Goal: Information Seeking & Learning: Learn about a topic

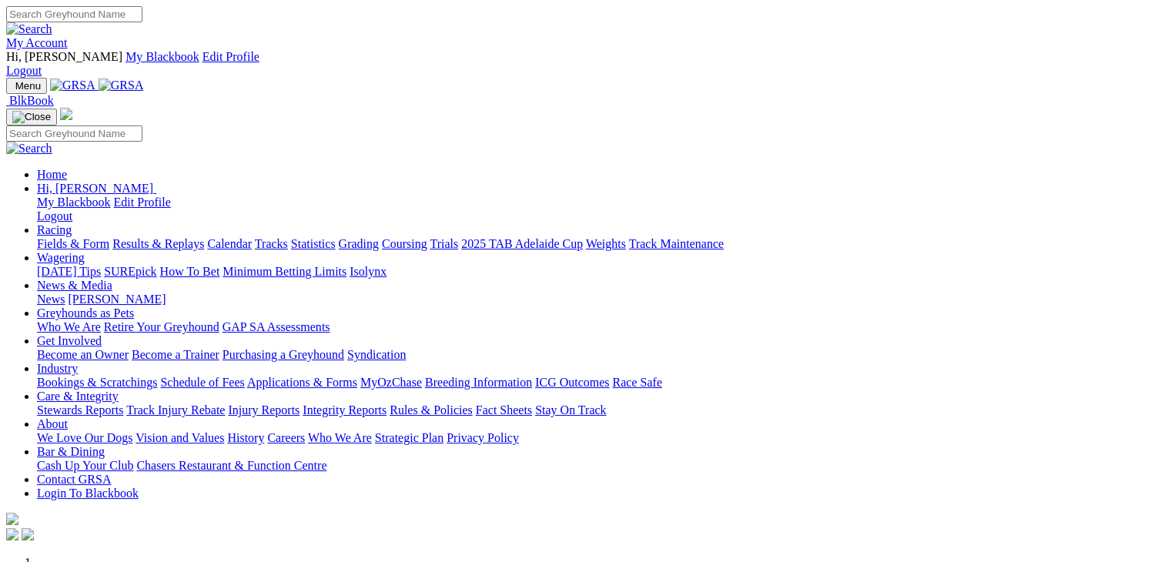
click at [72, 223] on link "Racing" at bounding box center [54, 229] width 35 height 13
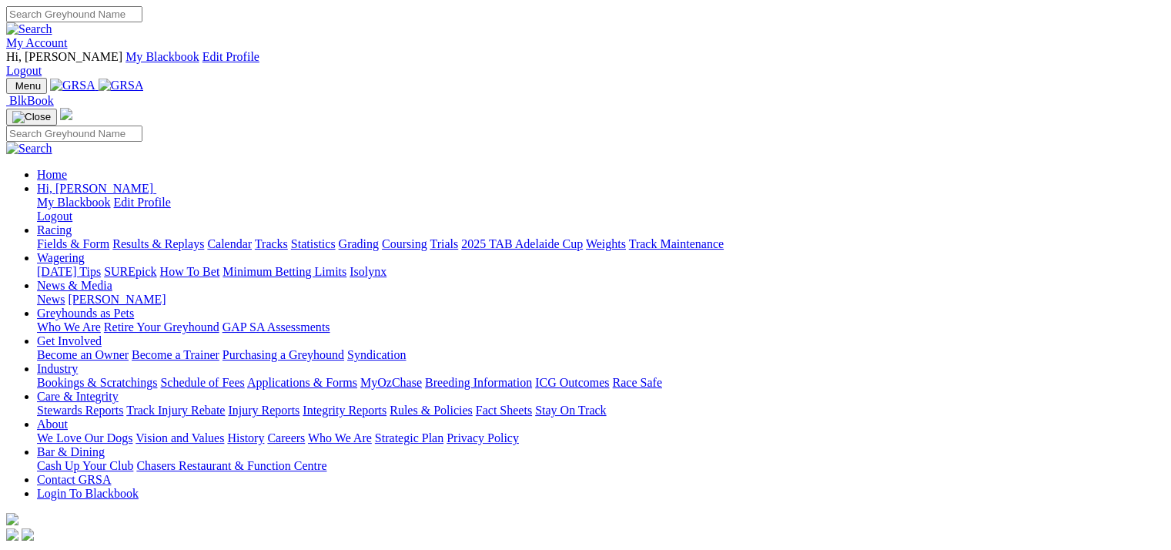
click at [70, 237] on link "Fields & Form" at bounding box center [73, 243] width 72 height 13
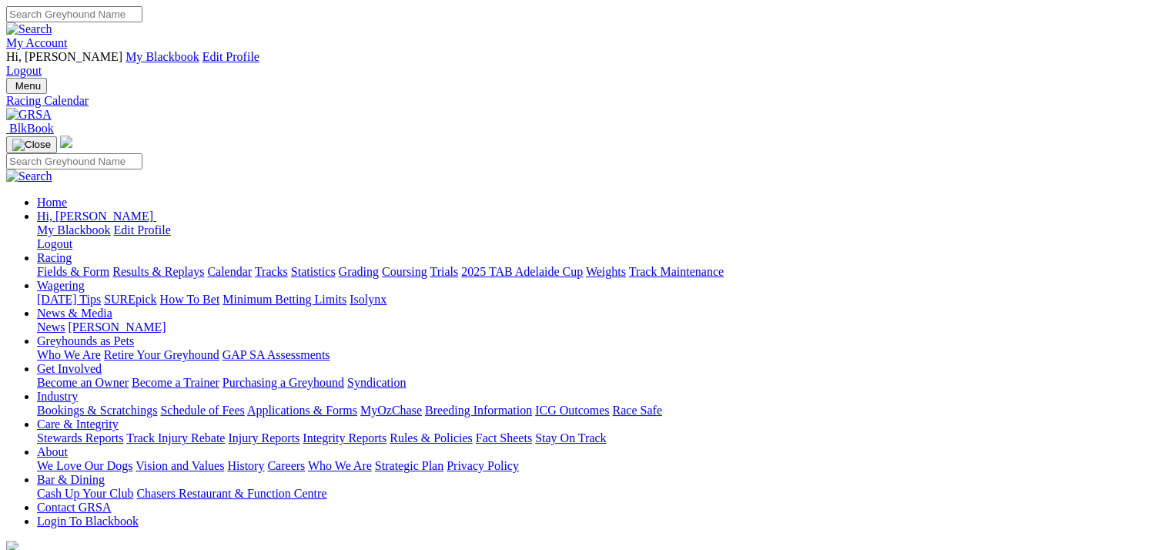
click at [72, 251] on link "Racing" at bounding box center [54, 257] width 35 height 13
click at [79, 265] on link "Fields & Form" at bounding box center [73, 271] width 72 height 13
select select "QLD"
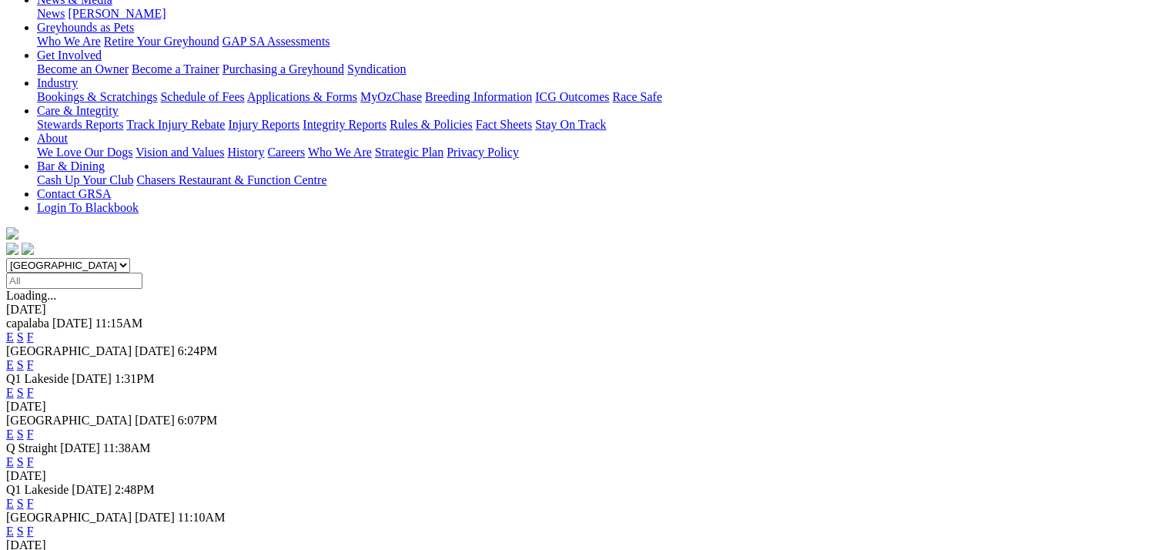
scroll to position [385, 0]
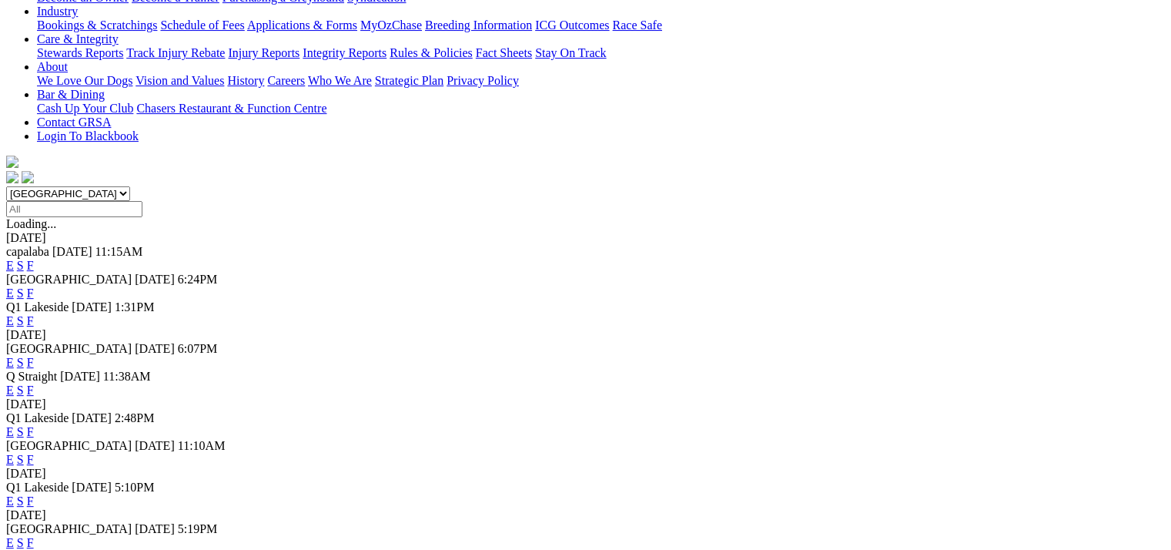
click at [14, 494] on link "E" at bounding box center [10, 500] width 8 height 13
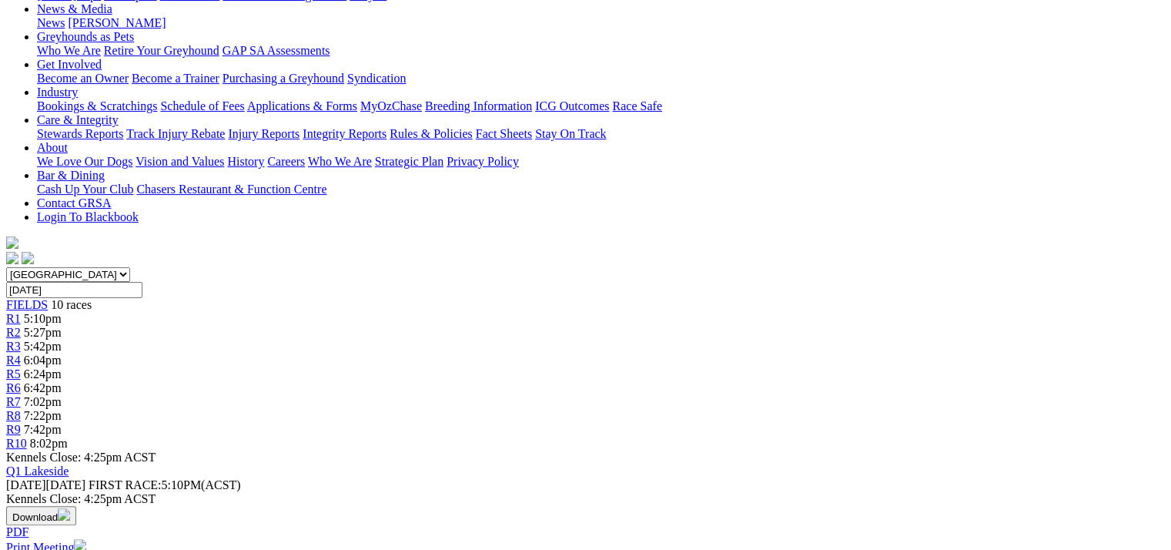
scroll to position [308, 0]
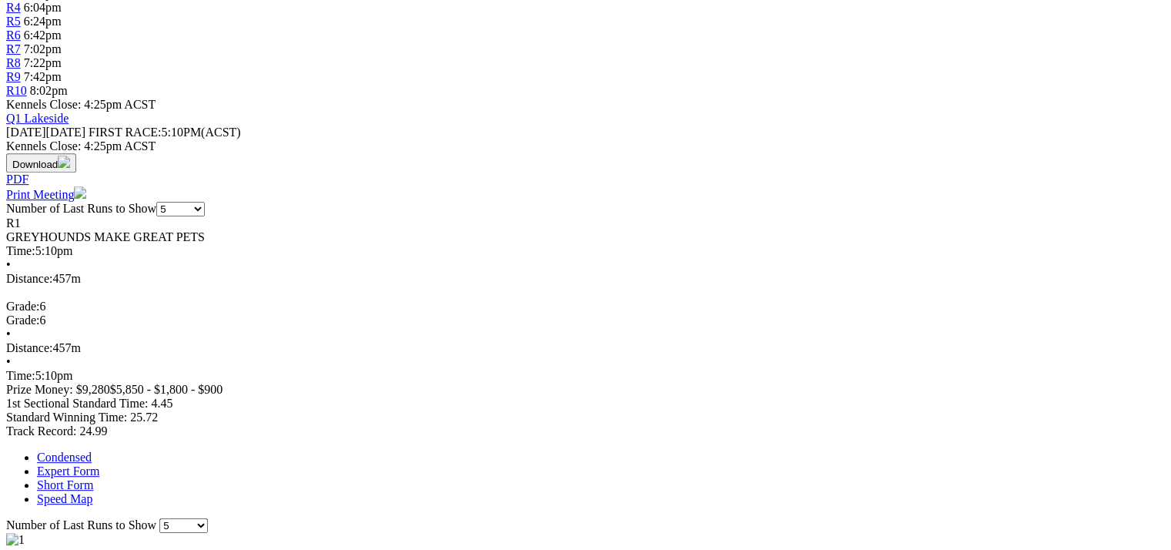
scroll to position [154, 0]
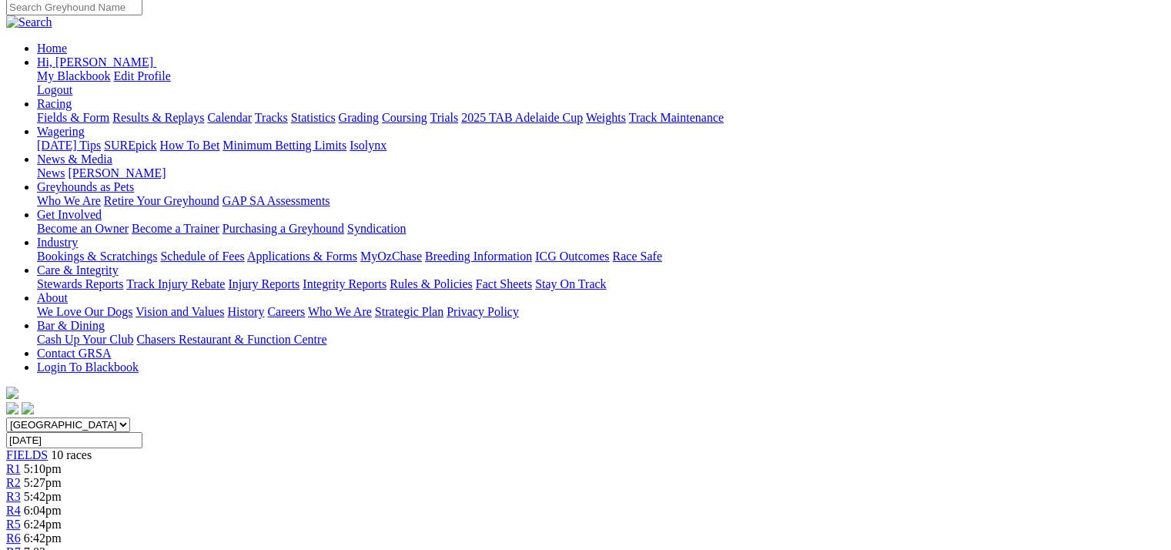
click at [21, 517] on span "R5" at bounding box center [13, 523] width 15 height 13
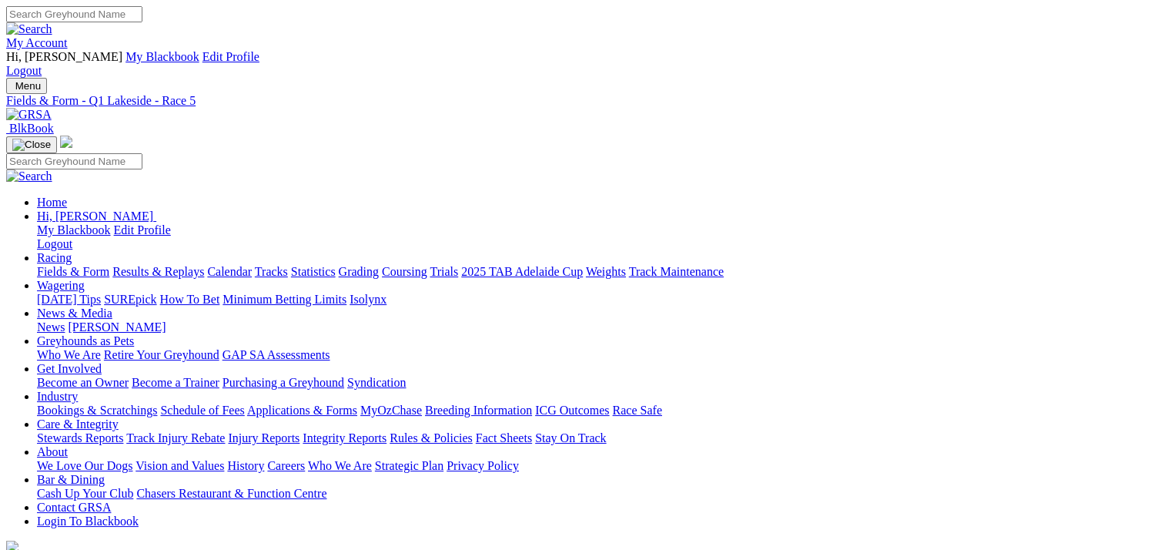
type input "[DATE]"
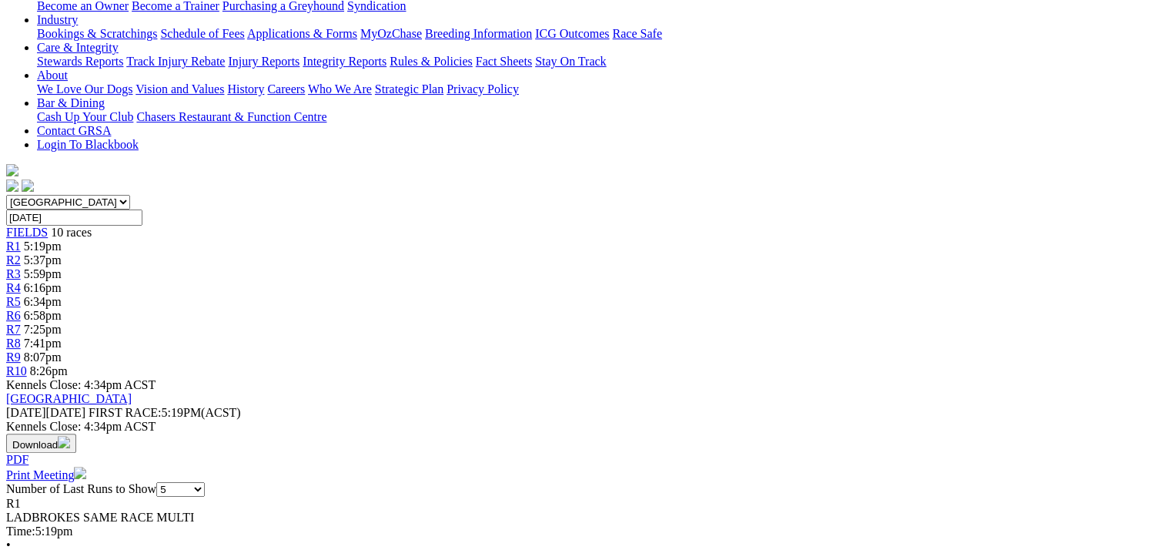
scroll to position [385, 0]
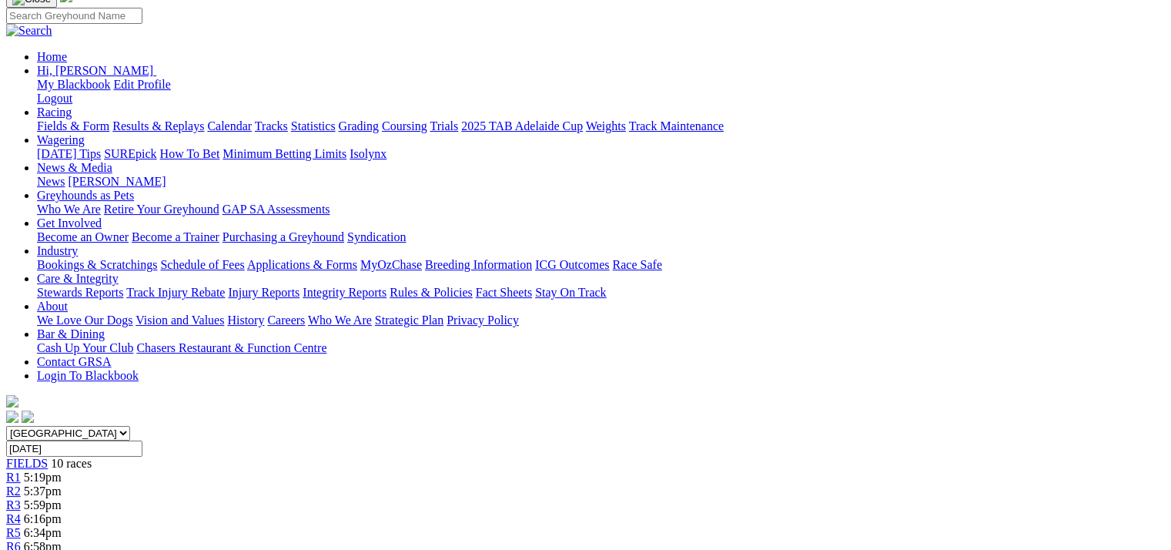
scroll to position [0, 0]
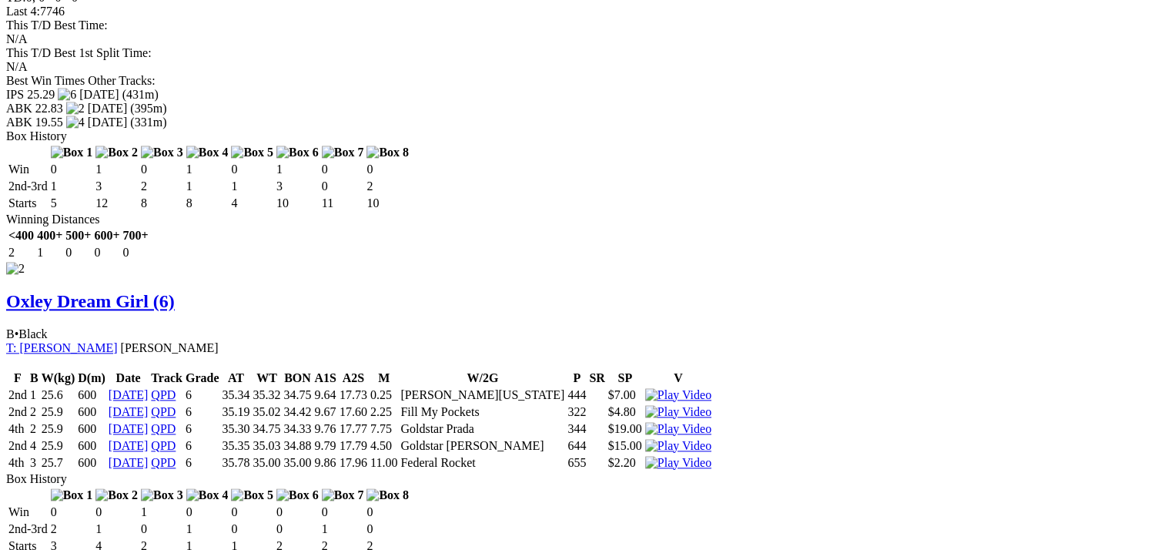
scroll to position [1771, 0]
